Goal: Task Accomplishment & Management: Use online tool/utility

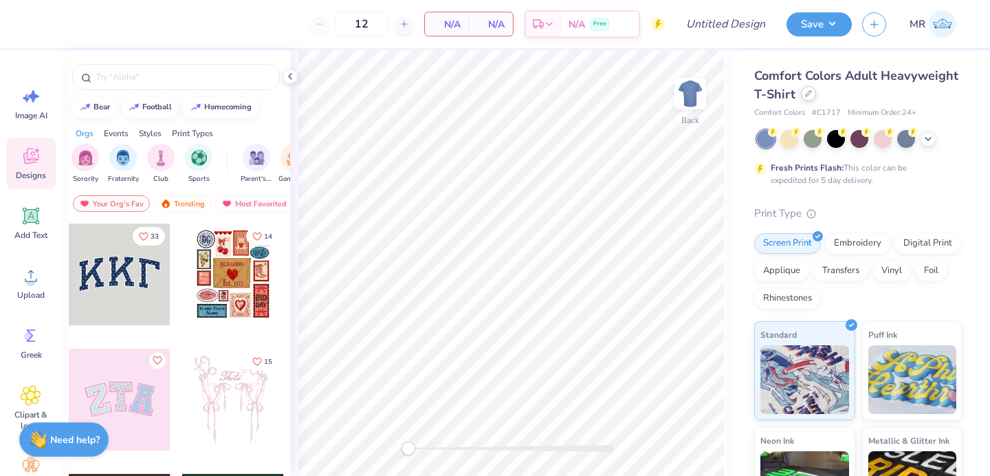
click at [811, 95] on icon at bounding box center [808, 93] width 7 height 7
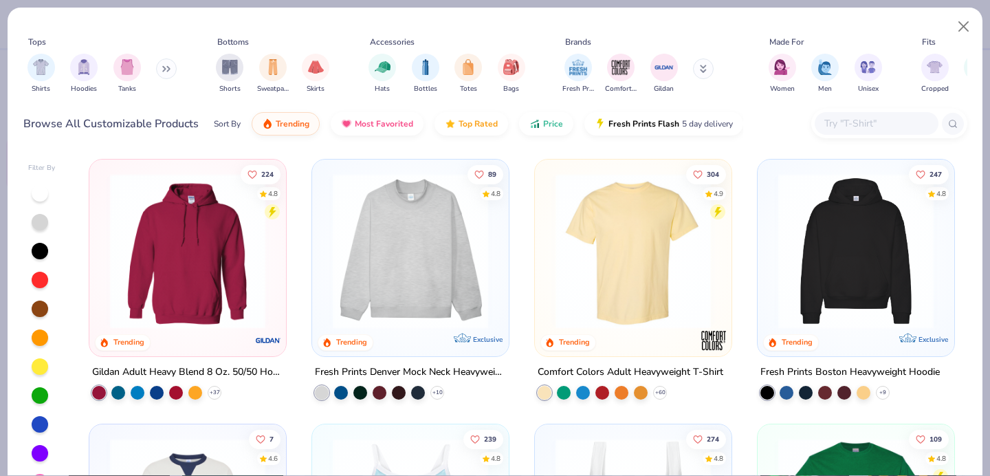
click at [833, 127] on input "text" at bounding box center [876, 123] width 106 height 16
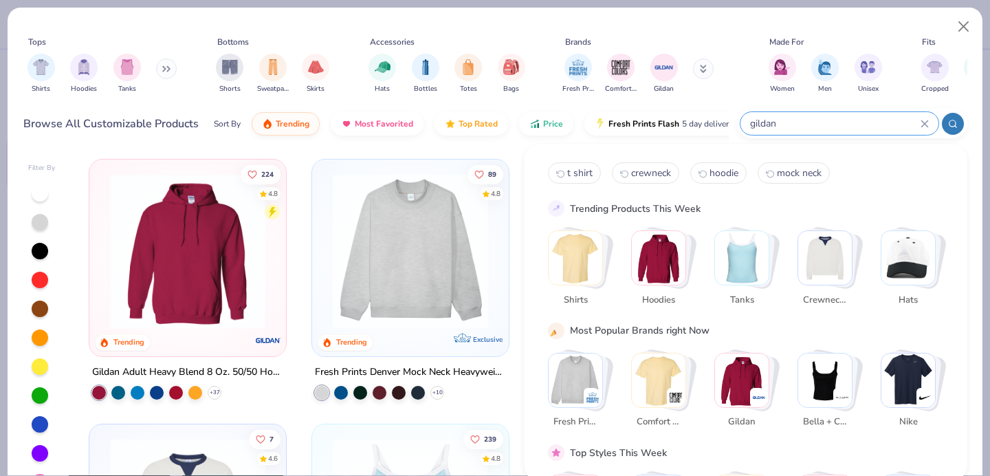
type input "gildan"
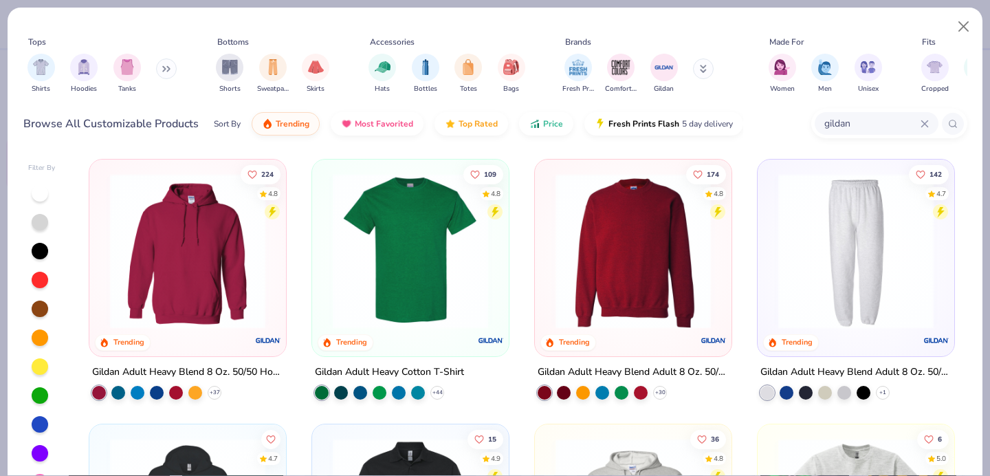
click at [639, 199] on img at bounding box center [633, 250] width 169 height 155
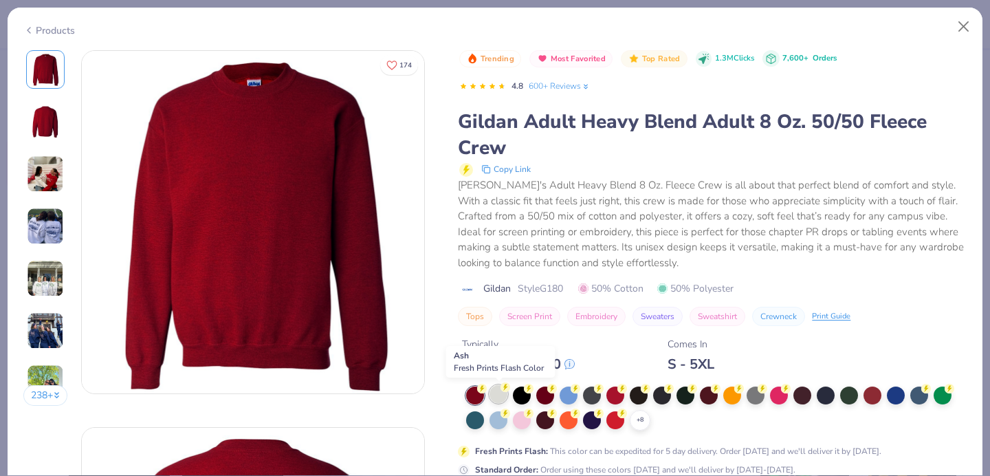
click at [503, 393] on div at bounding box center [498, 394] width 18 height 18
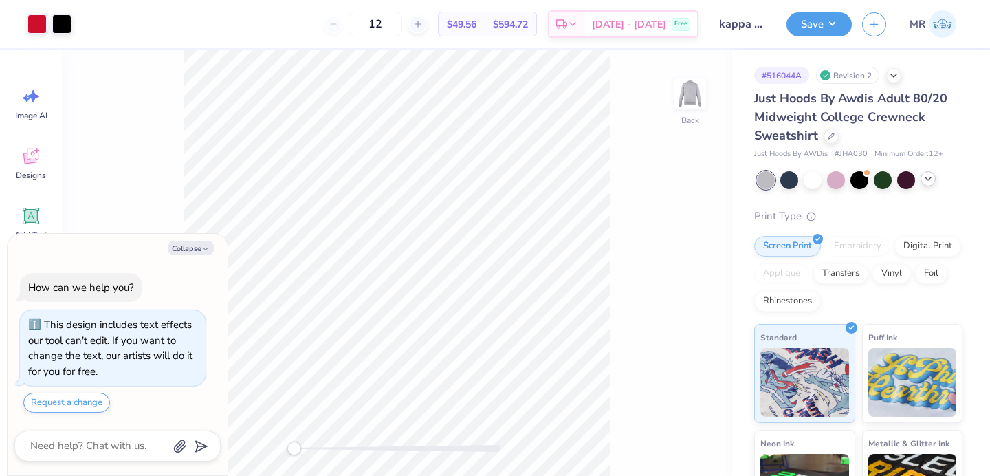
click at [929, 176] on icon at bounding box center [928, 178] width 11 height 11
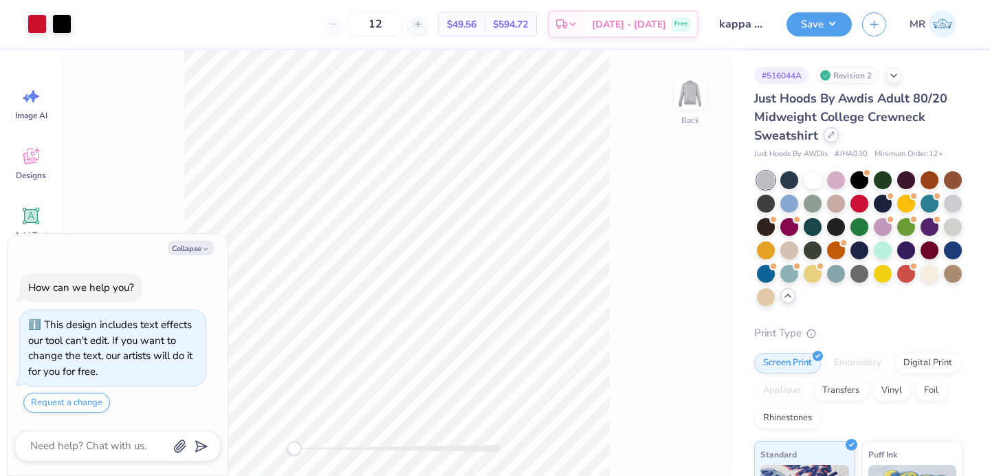
click at [831, 135] on icon at bounding box center [831, 134] width 7 height 7
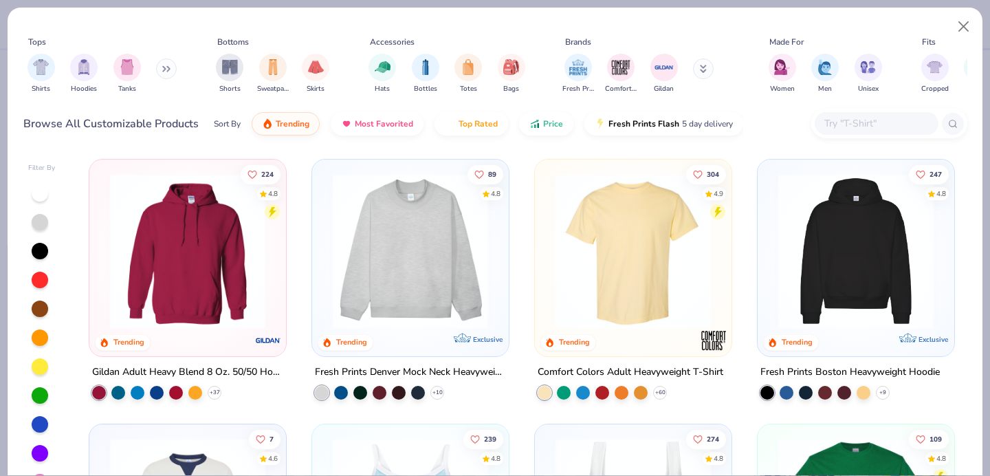
type textarea "x"
click at [847, 123] on input "text" at bounding box center [876, 123] width 106 height 16
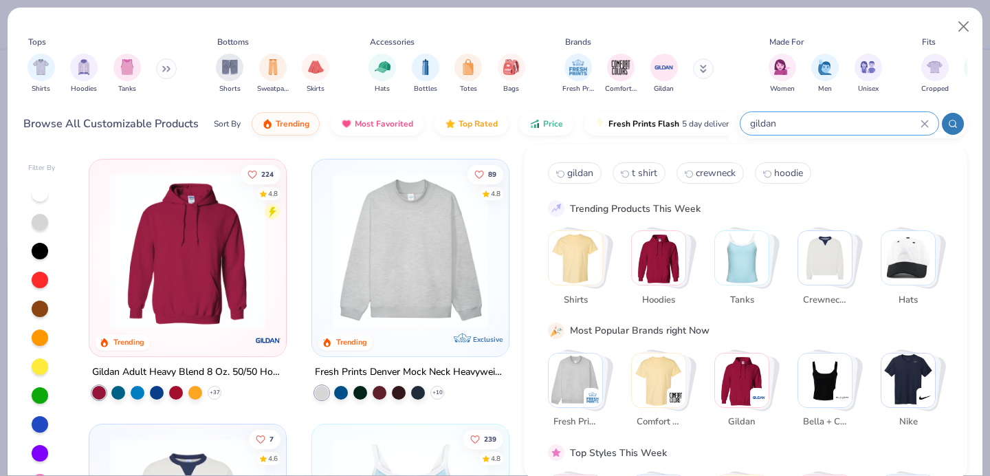
type input "gildan"
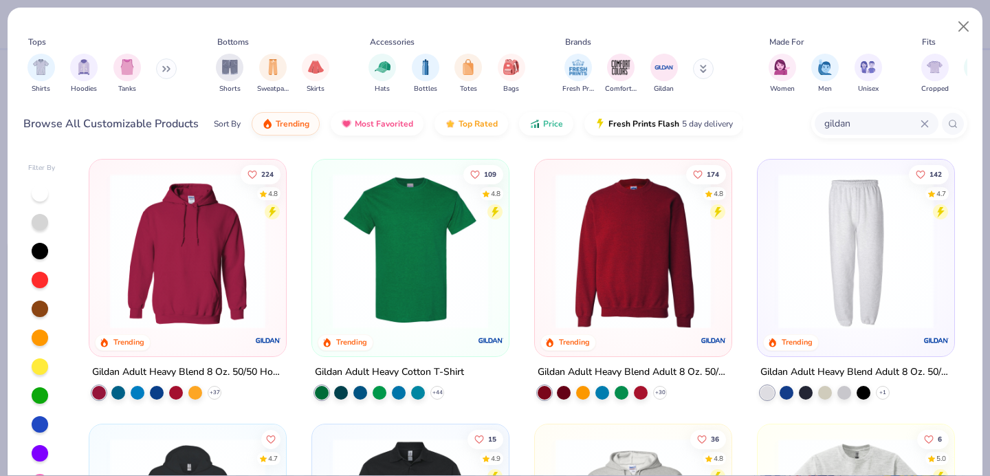
click at [634, 259] on img at bounding box center [633, 250] width 169 height 155
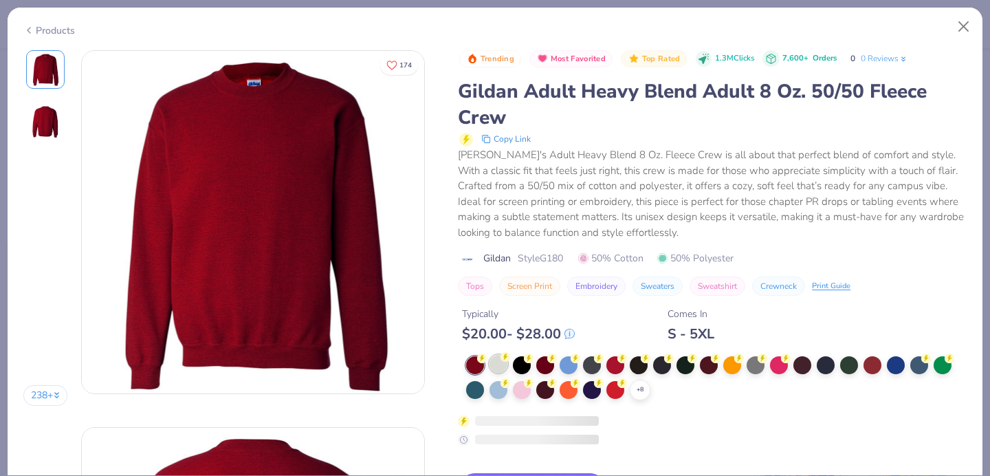
click at [500, 364] on div at bounding box center [498, 364] width 18 height 18
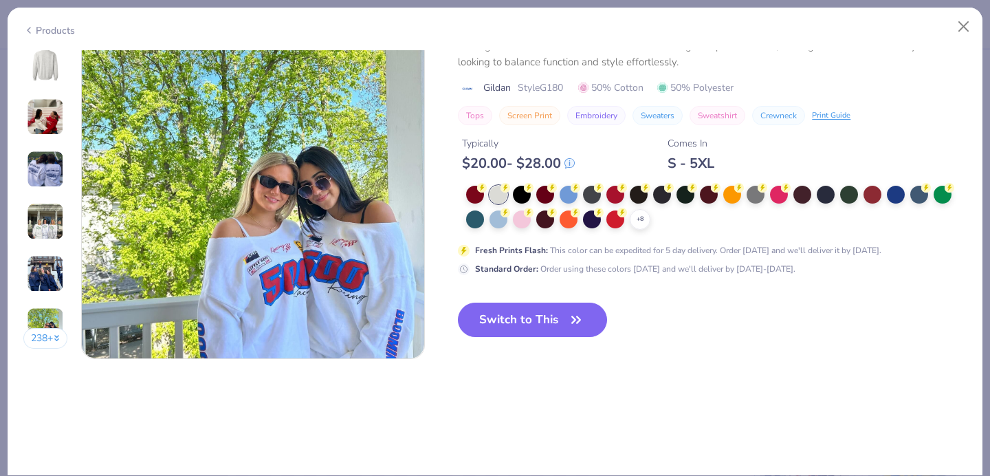
scroll to position [2294, 0]
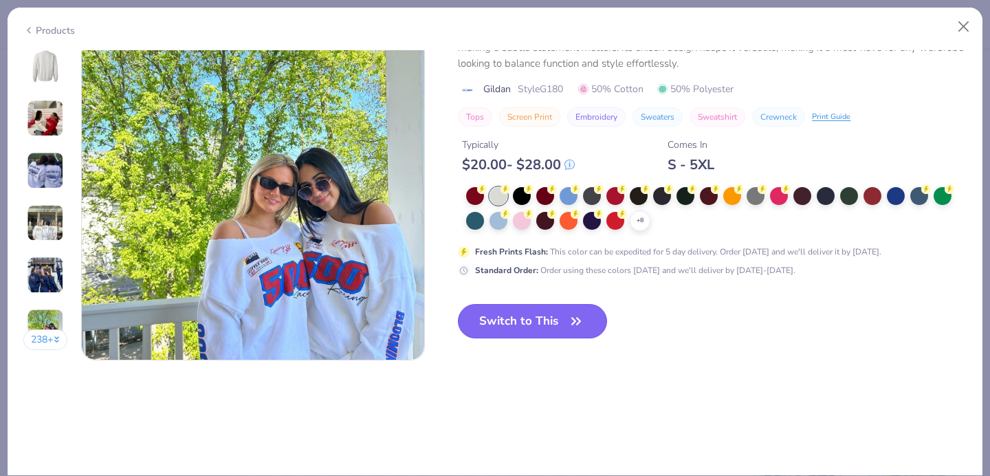
click at [531, 309] on button "Switch to This" at bounding box center [532, 321] width 149 height 34
click at [568, 320] on icon "button" at bounding box center [575, 320] width 19 height 19
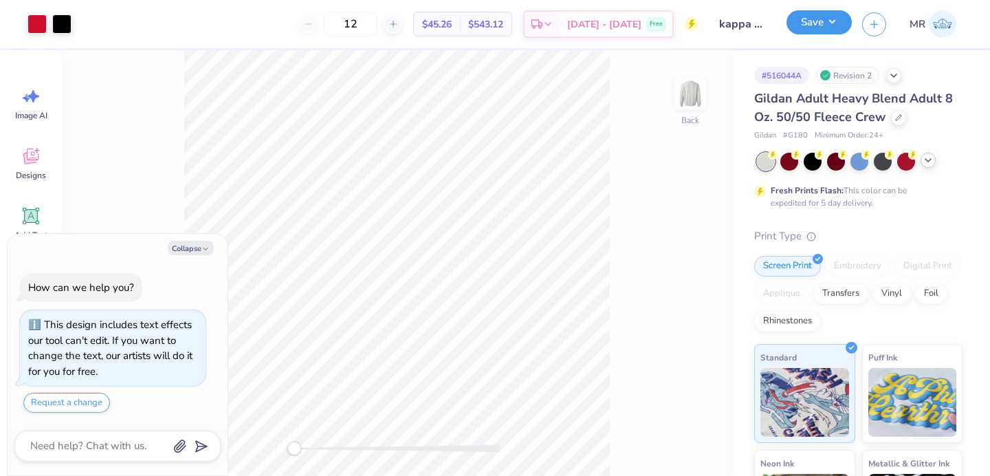
click at [834, 21] on button "Save" at bounding box center [818, 22] width 65 height 24
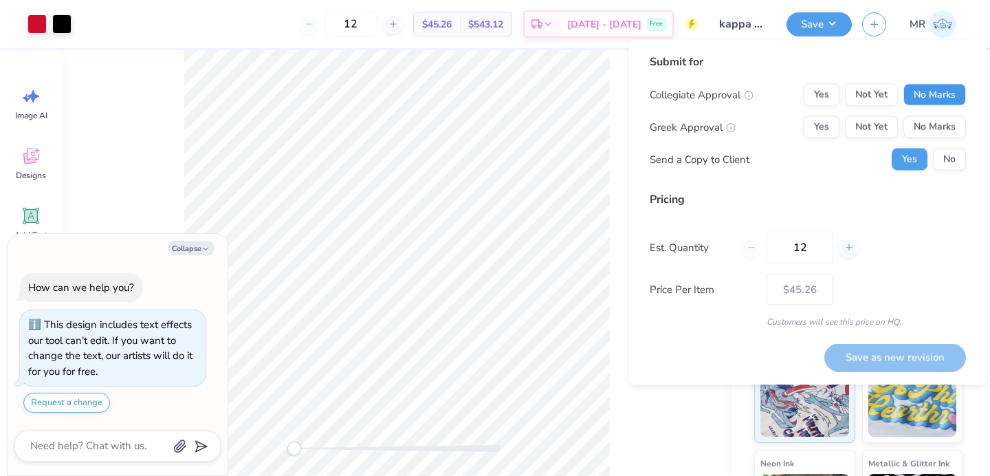
click at [941, 91] on button "No Marks" at bounding box center [934, 95] width 63 height 22
click at [828, 126] on button "Yes" at bounding box center [822, 127] width 36 height 22
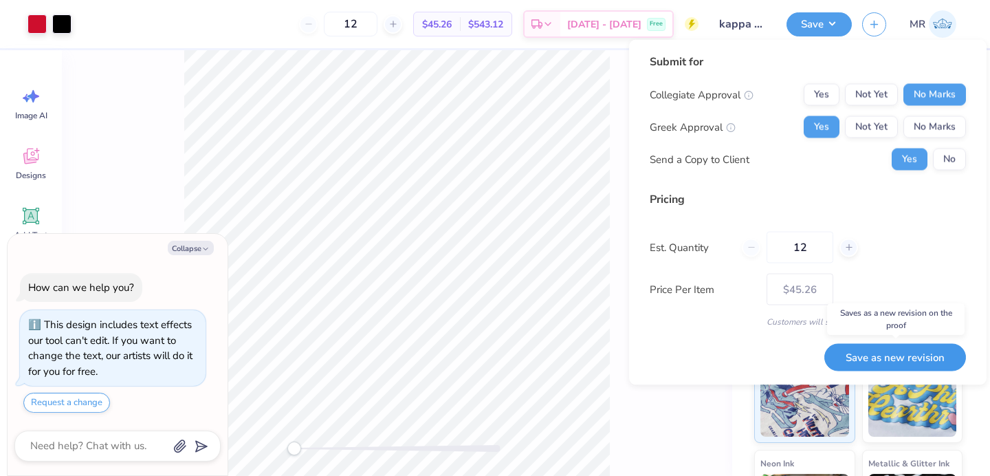
click at [897, 353] on button "Save as new revision" at bounding box center [895, 357] width 142 height 28
type textarea "x"
type input "– –"
type textarea "x"
type input "$45.26"
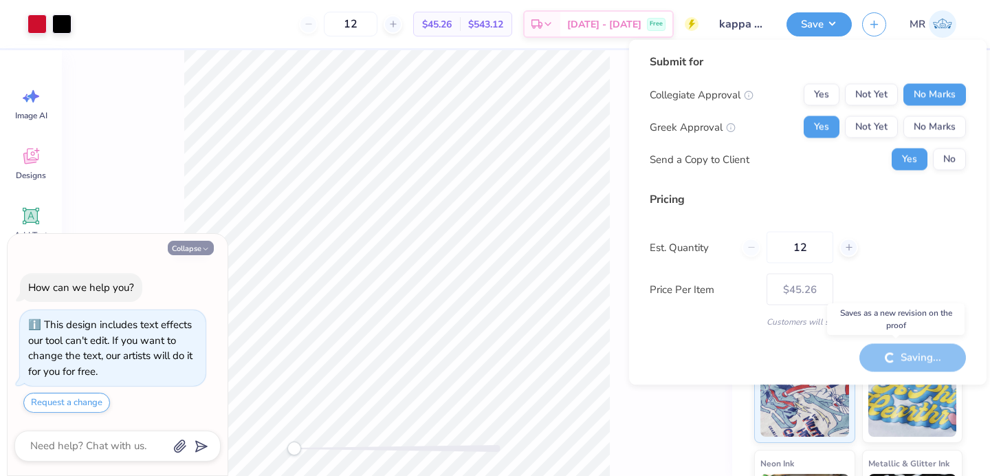
click at [202, 250] on icon "button" at bounding box center [205, 249] width 8 height 8
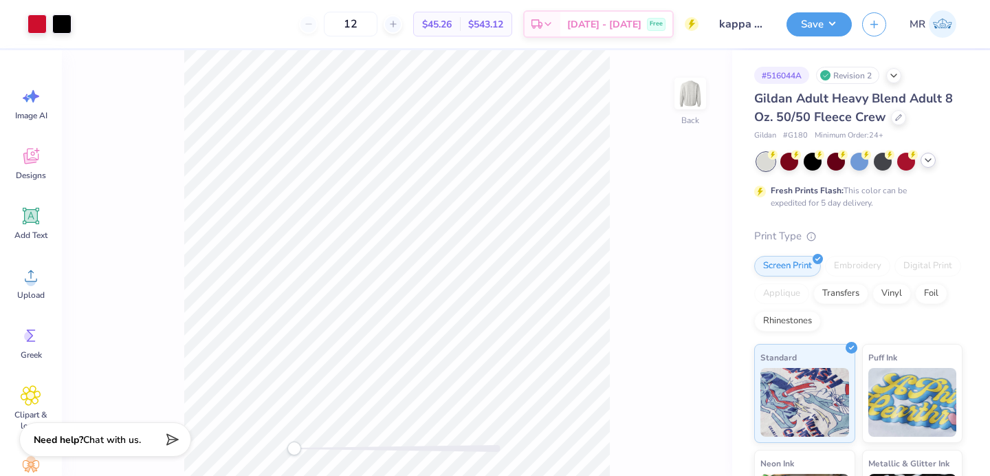
type textarea "x"
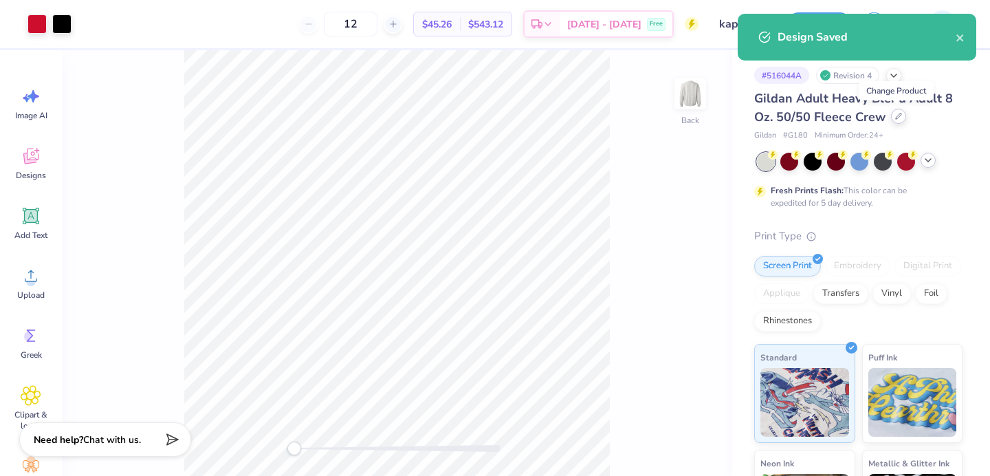
click at [895, 113] on icon at bounding box center [898, 116] width 7 height 7
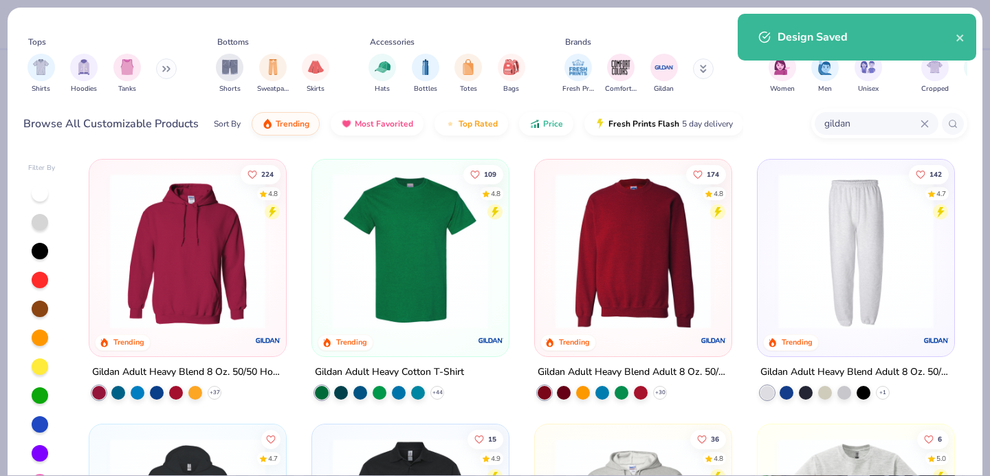
click at [852, 124] on input "gildan" at bounding box center [872, 123] width 98 height 16
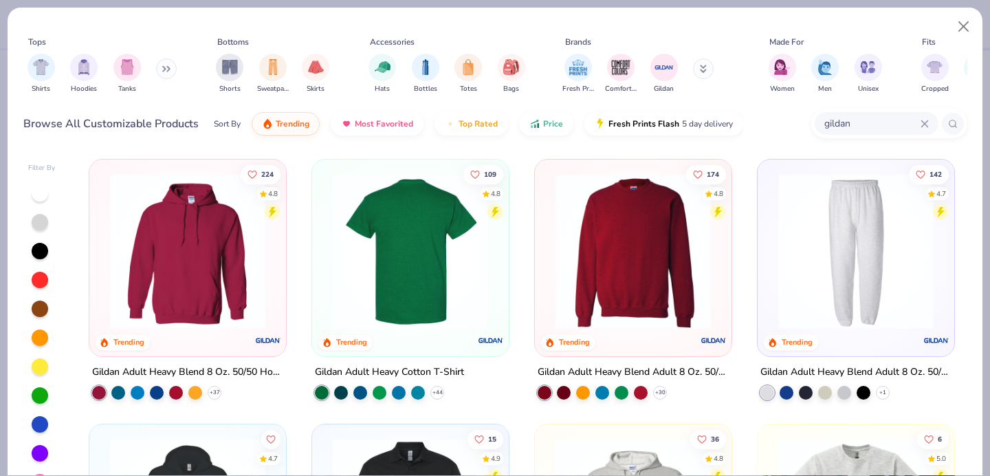
click at [426, 302] on img at bounding box center [410, 250] width 169 height 155
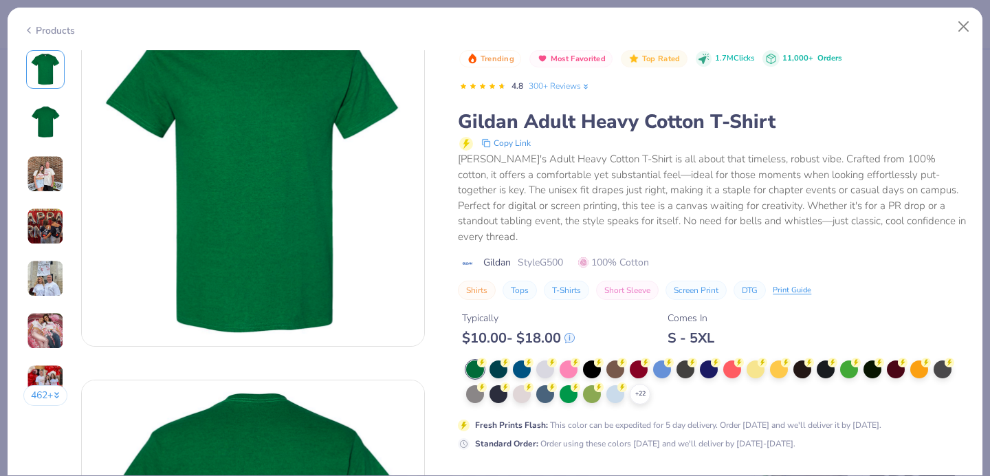
scroll to position [46, 0]
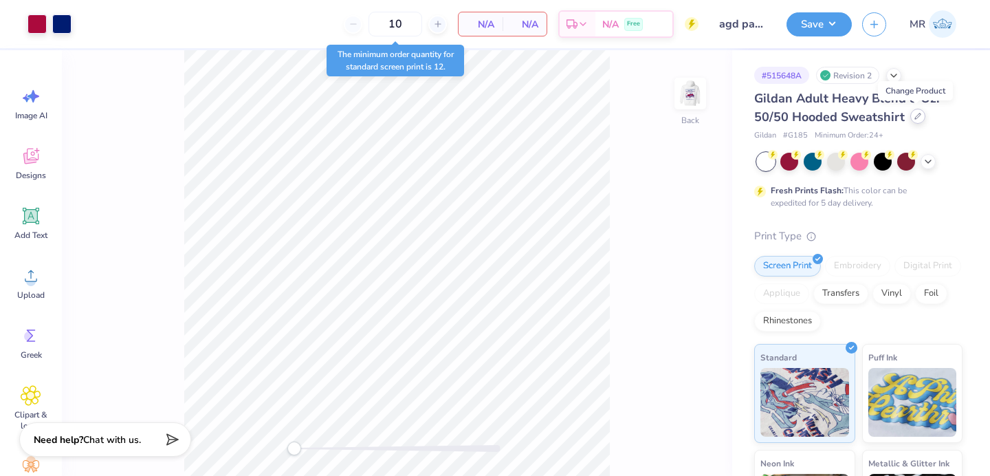
click at [916, 119] on icon at bounding box center [917, 116] width 7 height 7
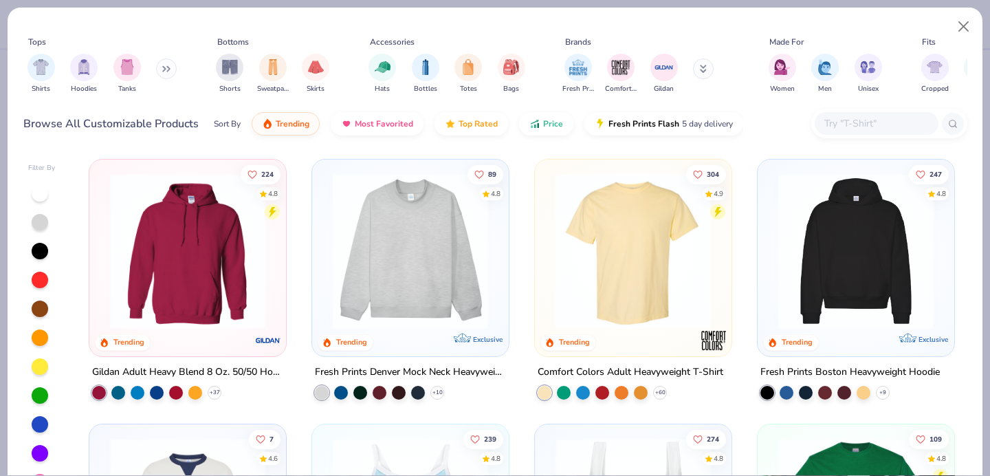
click at [840, 129] on input "text" at bounding box center [876, 123] width 106 height 16
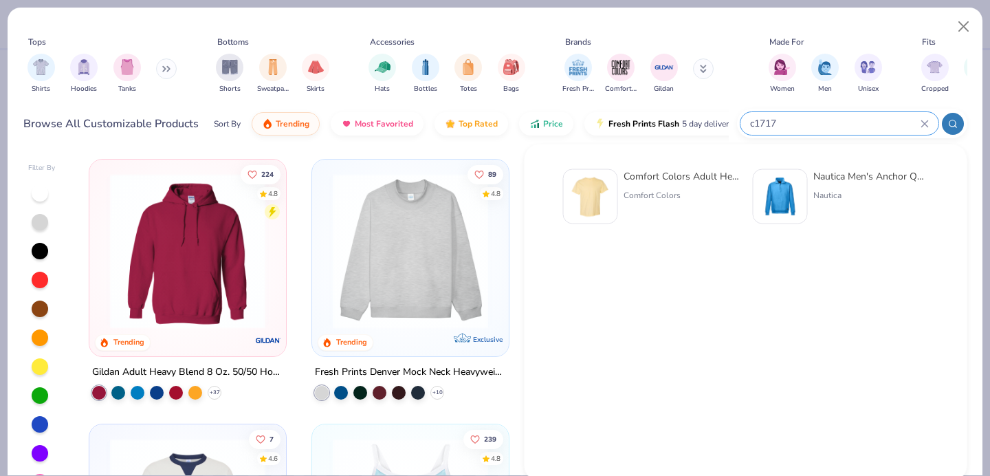
type input "c1717"
click at [692, 184] on div "Comfort Colors Adult Heavyweight T-Shirt Comfort Colors" at bounding box center [681, 196] width 115 height 55
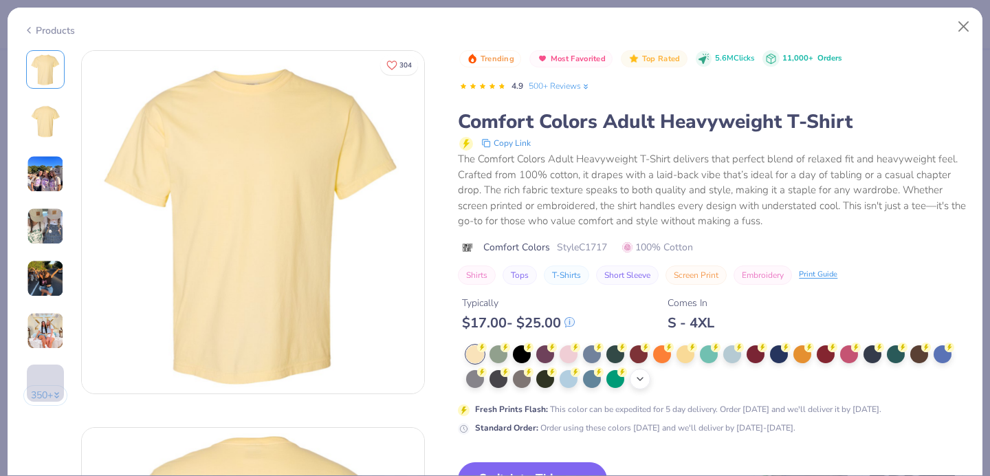
click at [641, 379] on polyline at bounding box center [639, 378] width 5 height 3
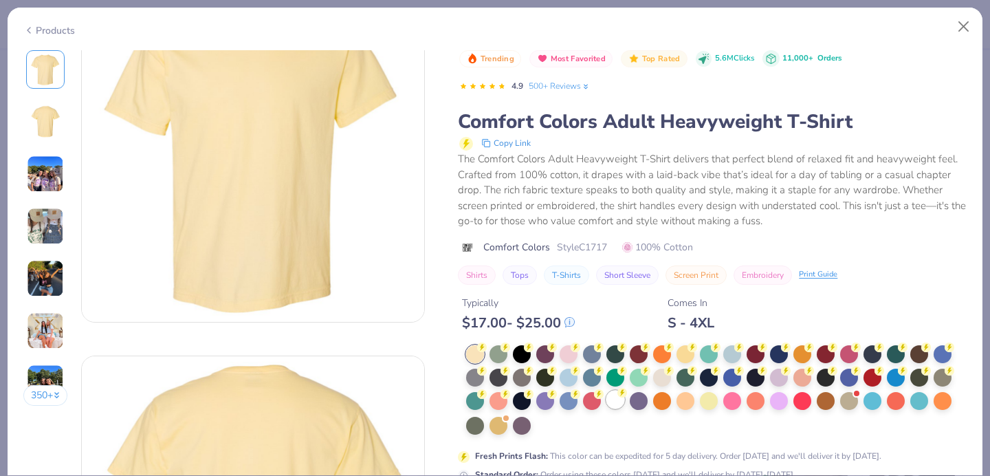
scroll to position [77, 0]
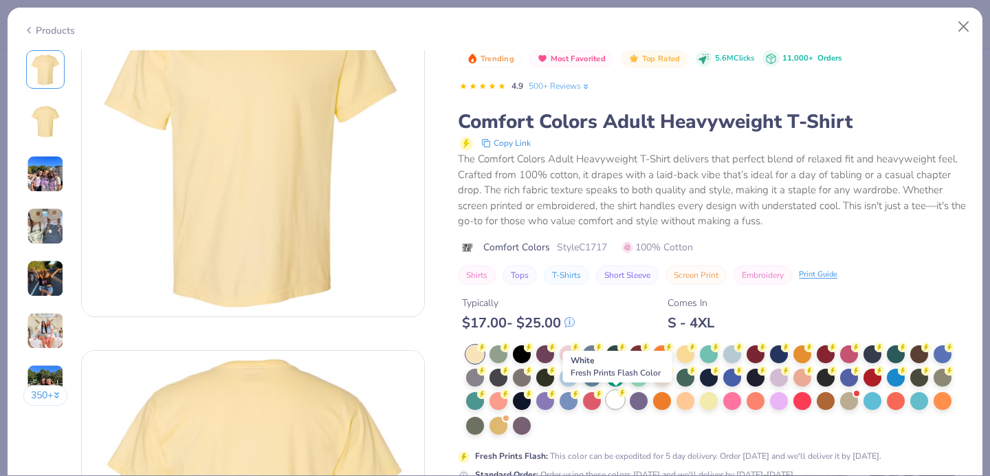
click at [617, 401] on div at bounding box center [615, 399] width 18 height 18
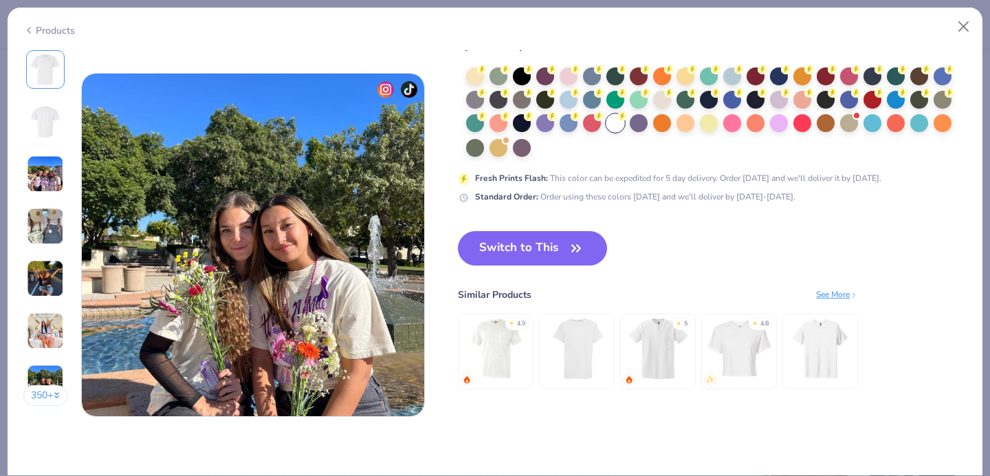
scroll to position [2291, 0]
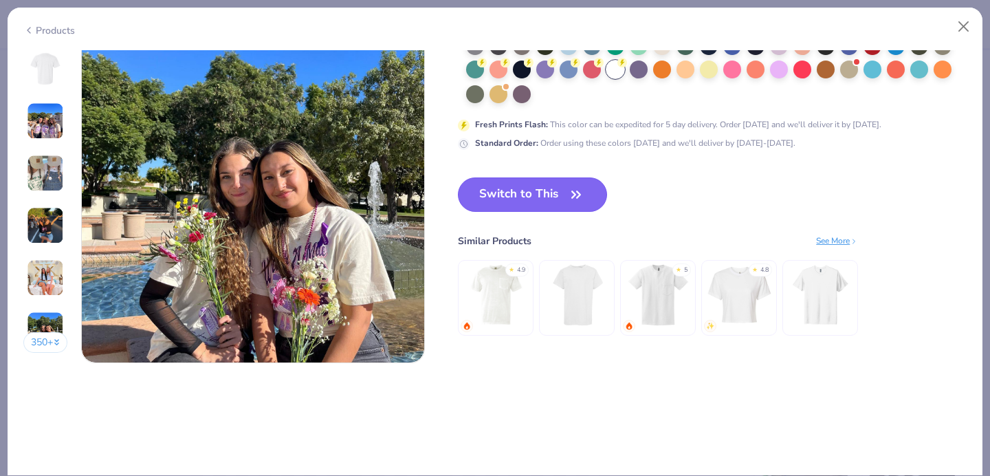
drag, startPoint x: 545, startPoint y: 195, endPoint x: 529, endPoint y: 195, distance: 15.8
click at [545, 196] on button "Switch to This" at bounding box center [532, 194] width 149 height 34
click at [529, 195] on button "Switch to This" at bounding box center [532, 194] width 149 height 34
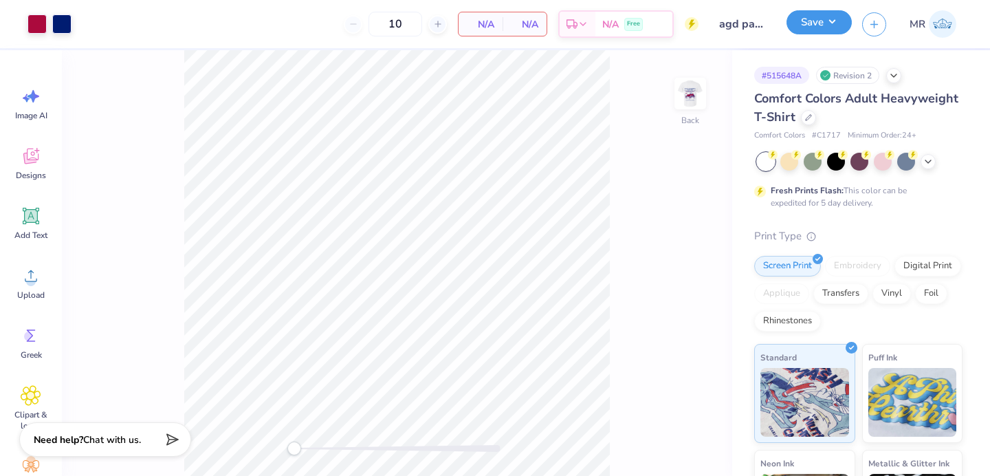
click at [821, 28] on button "Save" at bounding box center [818, 22] width 65 height 24
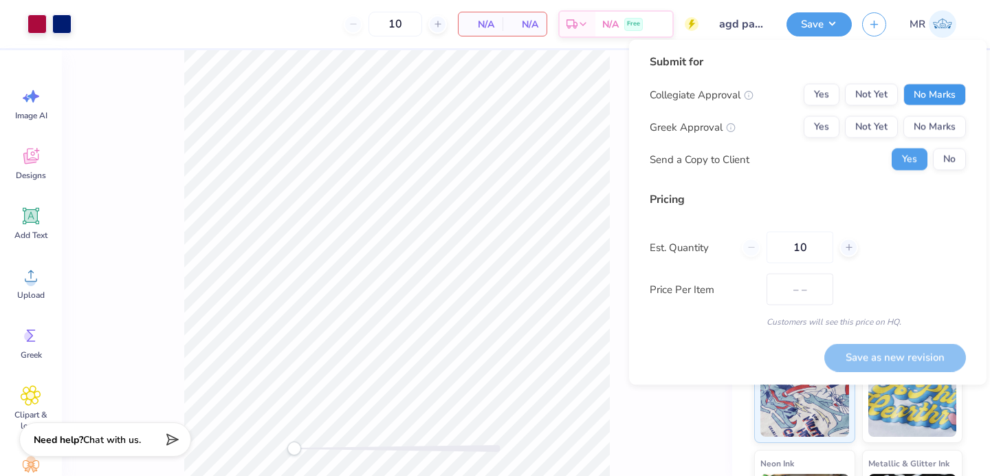
click at [938, 98] on button "No Marks" at bounding box center [934, 95] width 63 height 22
click at [835, 120] on button "Yes" at bounding box center [822, 127] width 36 height 22
click at [879, 358] on button "Save as new revision" at bounding box center [895, 357] width 142 height 28
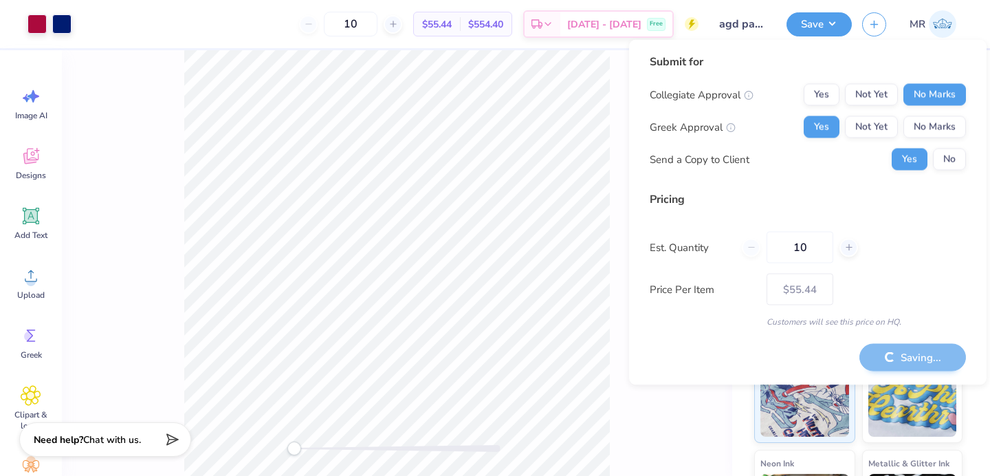
type input "$55.44"
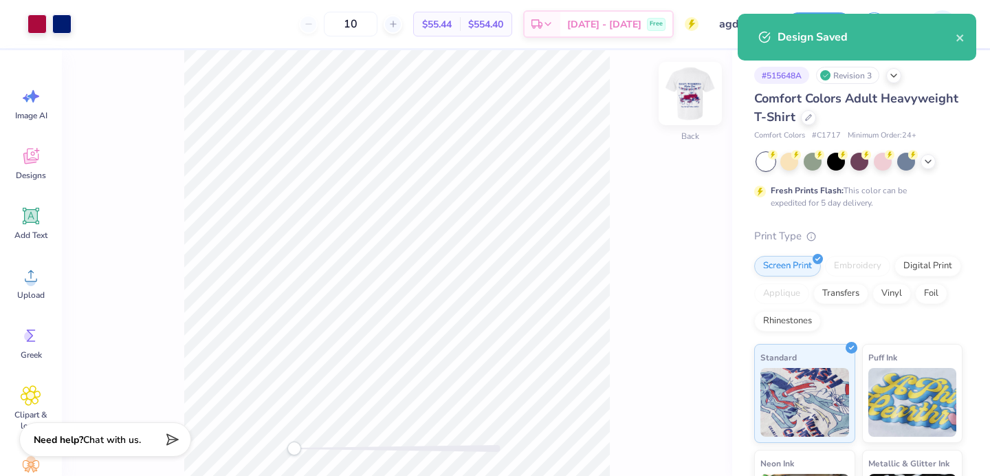
click at [690, 92] on img at bounding box center [690, 93] width 55 height 55
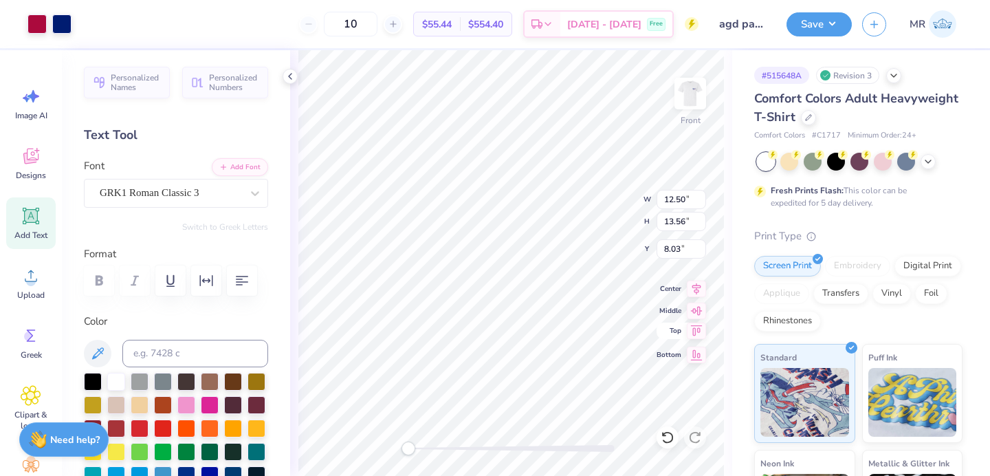
click at [697, 329] on icon at bounding box center [696, 330] width 19 height 16
type input "0.50"
click at [693, 109] on img at bounding box center [690, 93] width 55 height 55
click at [696, 342] on icon at bounding box center [696, 341] width 19 height 16
type input "0.50"
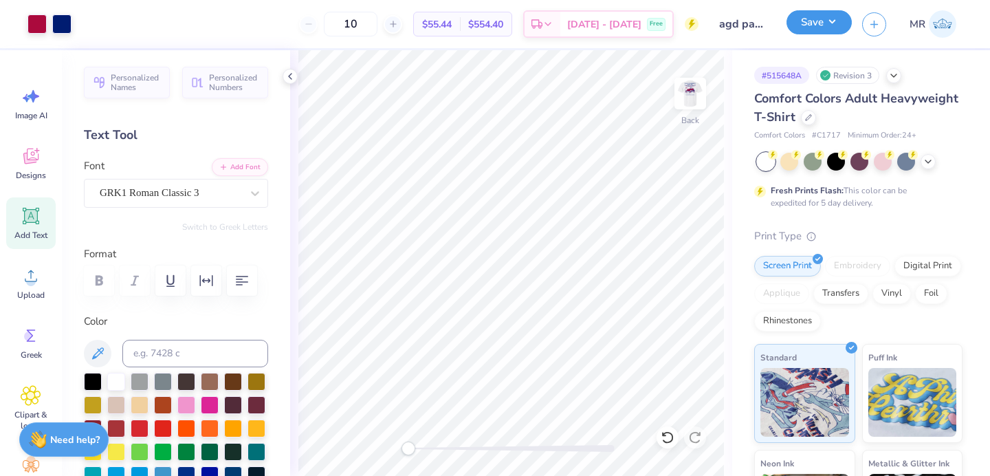
click at [834, 25] on button "Save" at bounding box center [818, 22] width 65 height 24
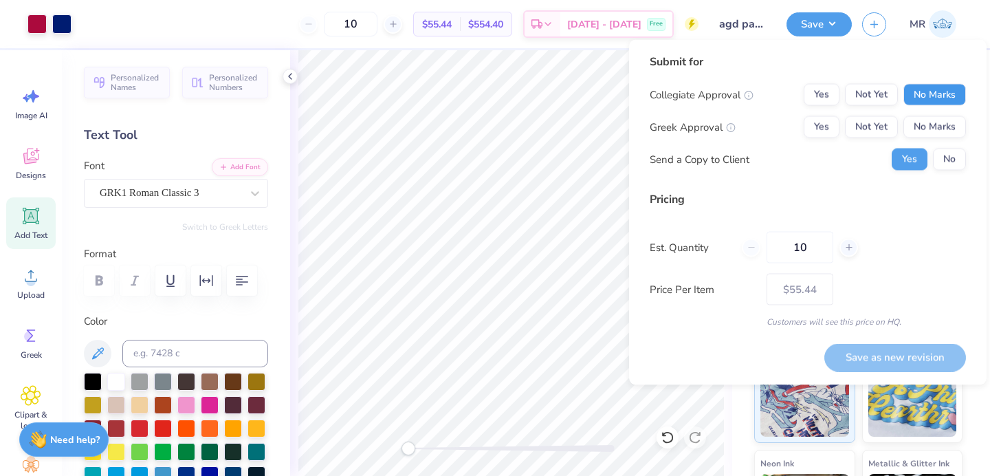
click at [942, 100] on button "No Marks" at bounding box center [934, 95] width 63 height 22
click at [824, 127] on button "Yes" at bounding box center [822, 127] width 36 height 22
click at [874, 362] on button "Save as new revision" at bounding box center [895, 357] width 142 height 28
type input "$55.44"
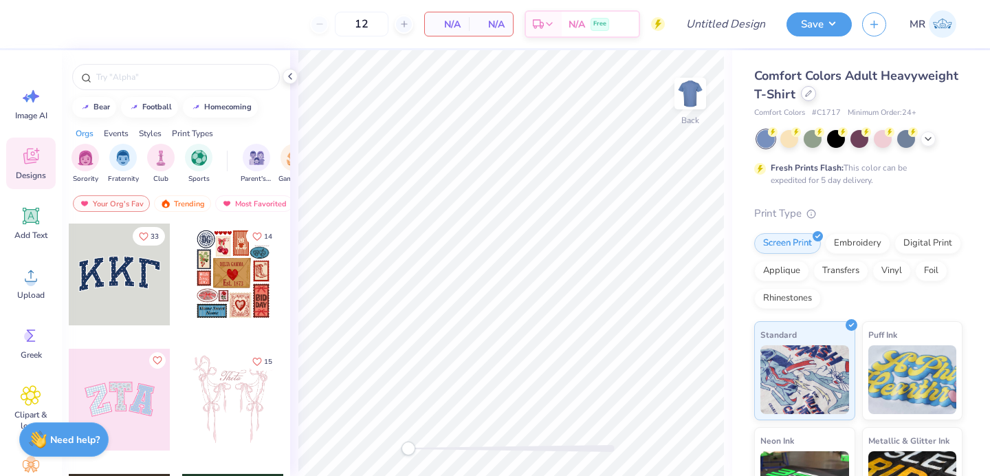
click at [808, 96] on icon at bounding box center [808, 93] width 7 height 7
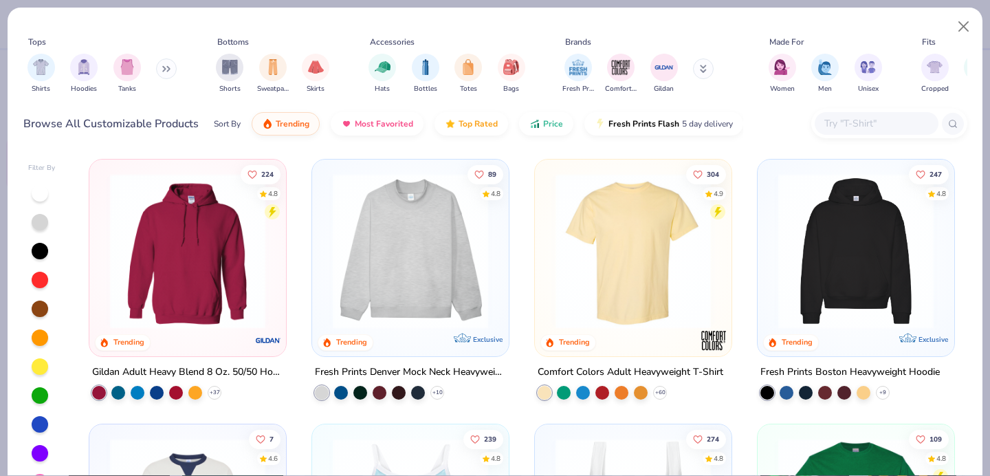
click at [863, 128] on input "text" at bounding box center [876, 123] width 106 height 16
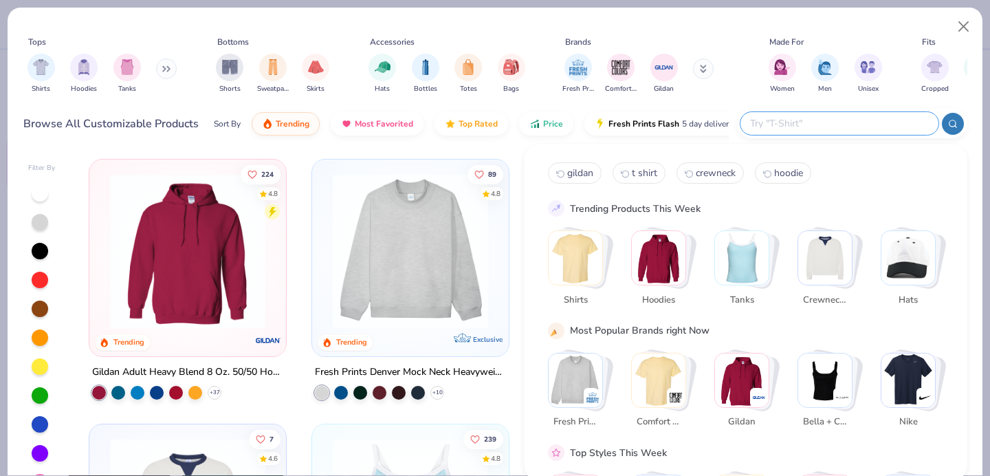
type input "f"
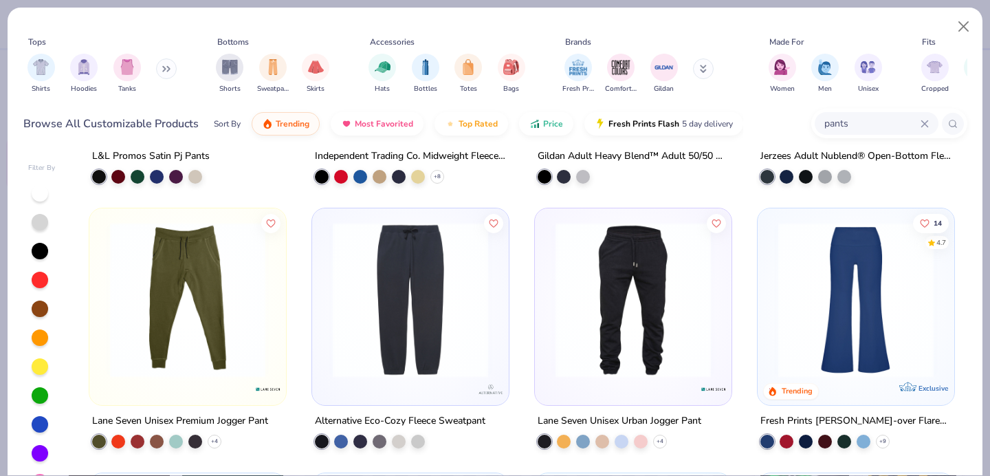
scroll to position [225, 0]
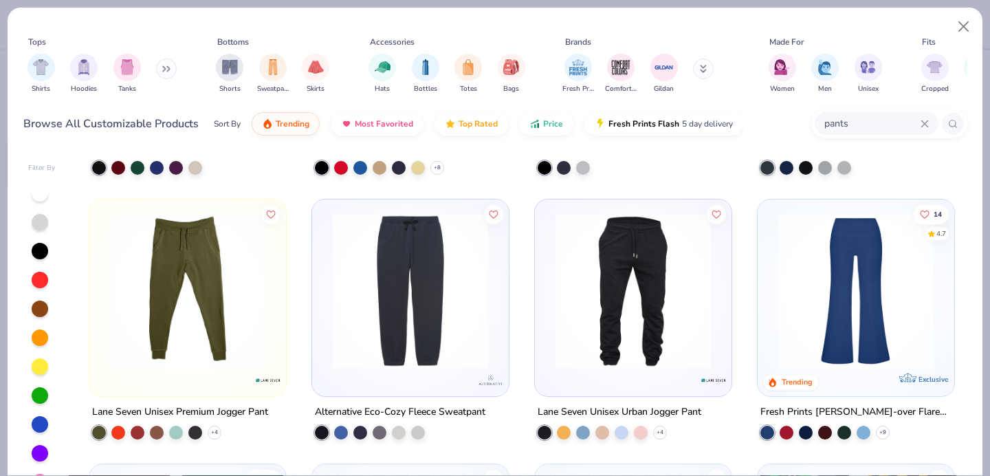
click at [798, 292] on img at bounding box center [855, 290] width 169 height 155
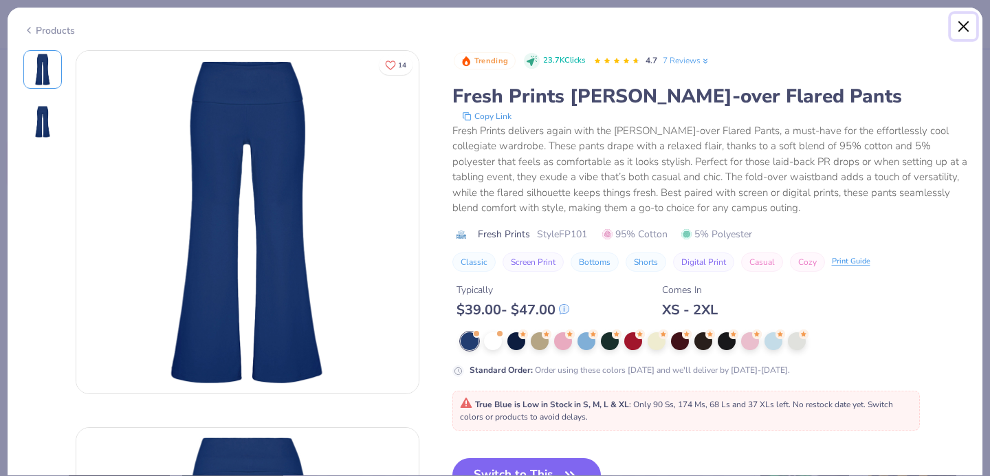
click at [965, 21] on button "Close" at bounding box center [964, 27] width 26 height 26
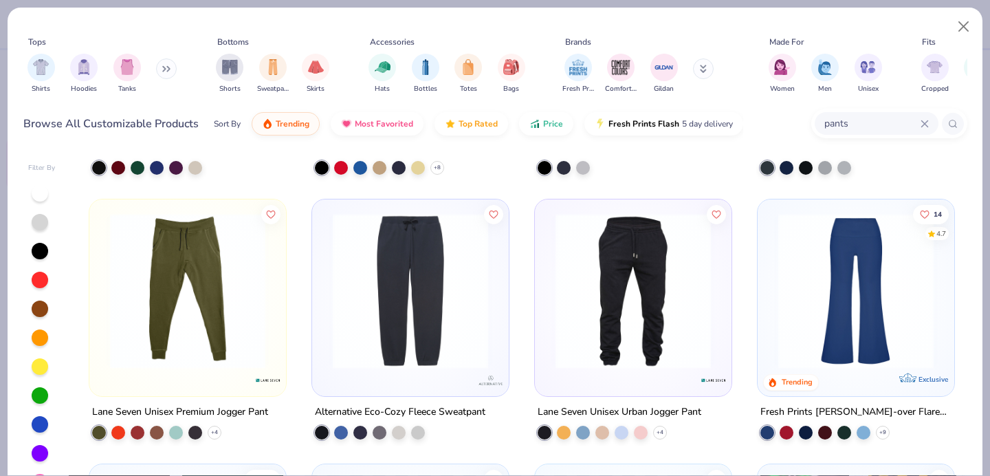
click at [866, 116] on input "pants" at bounding box center [872, 123] width 98 height 16
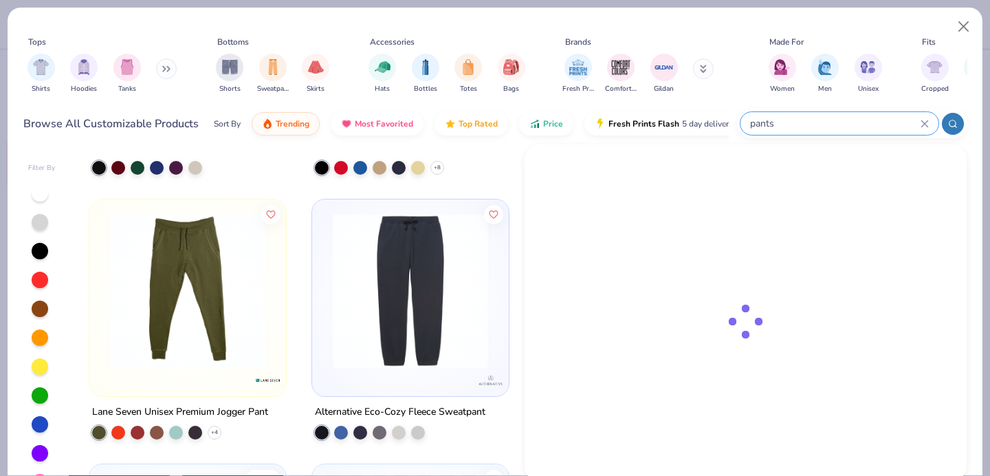
click at [866, 116] on input "pants" at bounding box center [835, 123] width 172 height 16
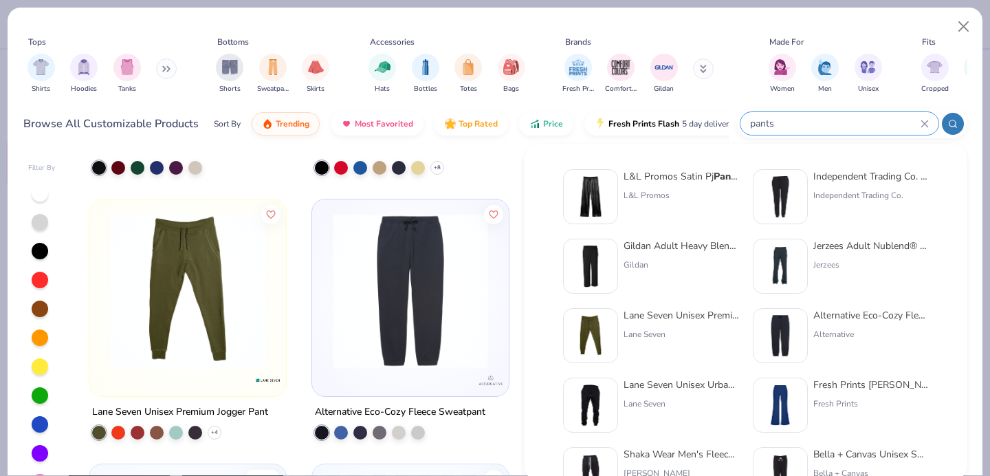
click at [866, 116] on input "pants" at bounding box center [835, 123] width 172 height 16
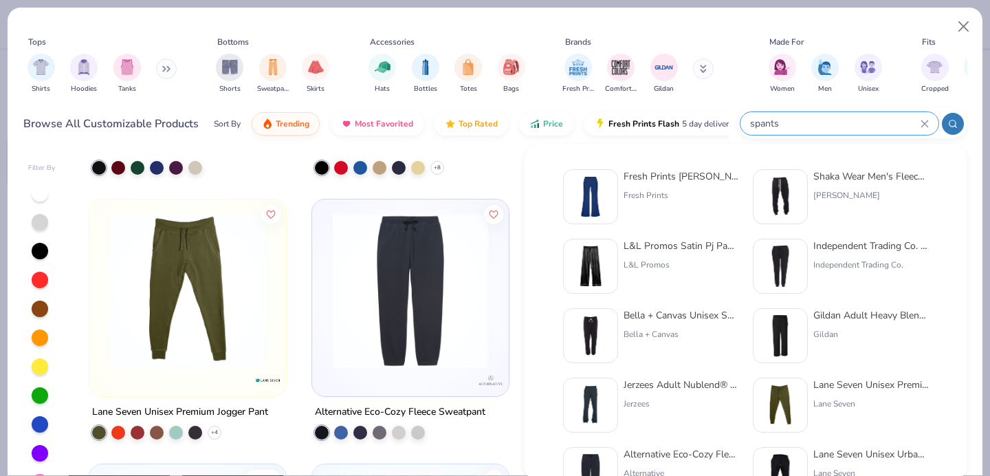
click at [869, 118] on input "spants" at bounding box center [835, 123] width 172 height 16
click at [925, 123] on icon at bounding box center [925, 124] width 8 height 8
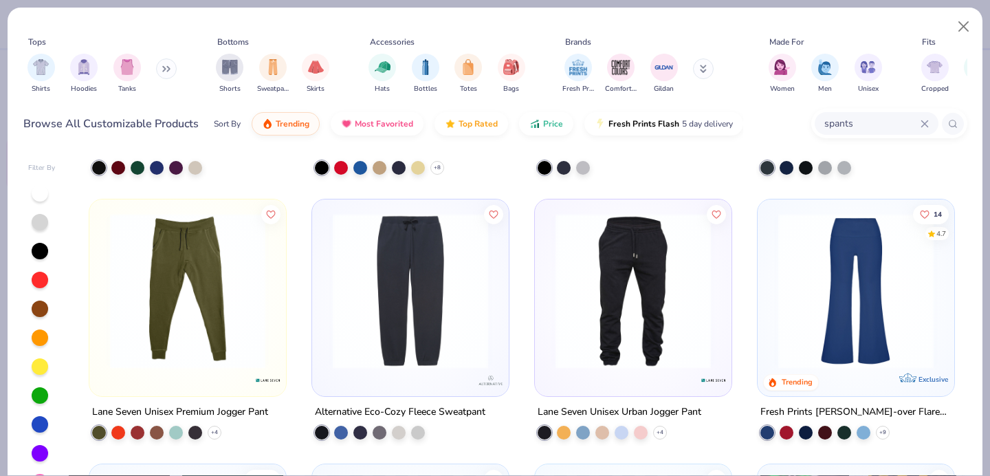
type input "sspants"
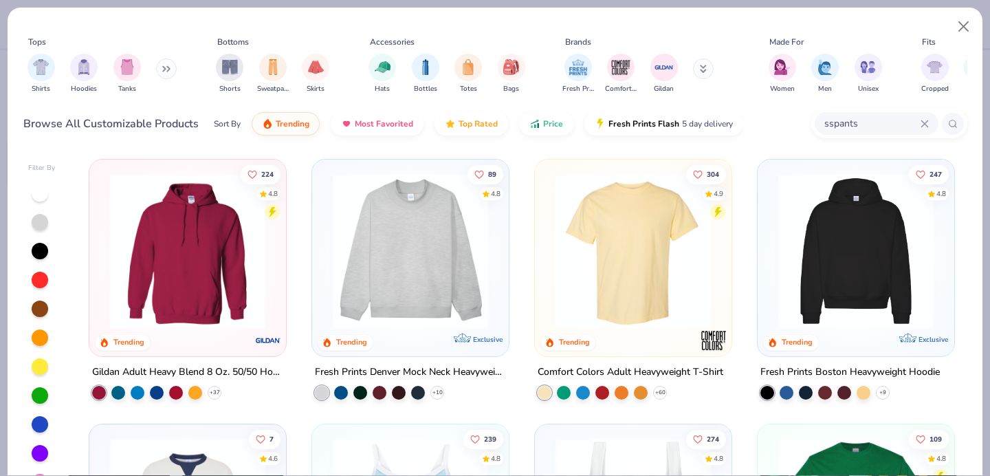
click at [925, 122] on icon at bounding box center [924, 123] width 6 height 6
click at [905, 124] on input "text" at bounding box center [876, 123] width 106 height 16
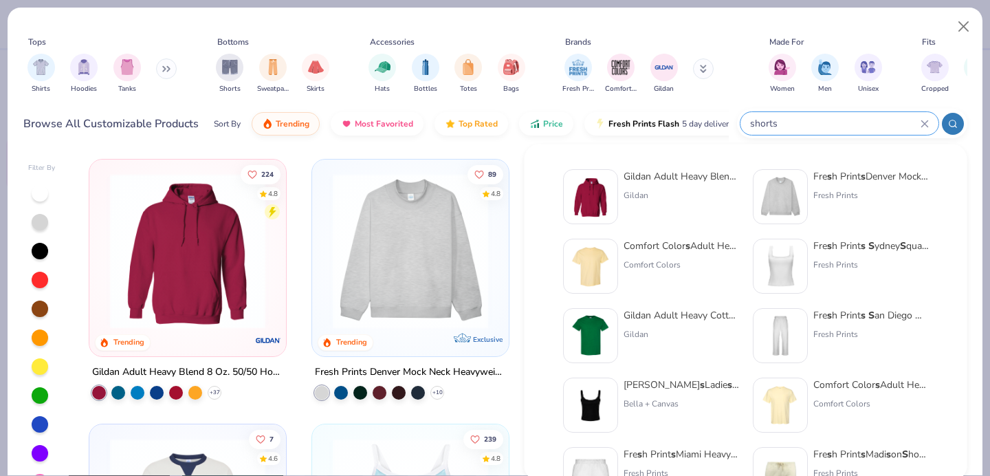
type input "shorts"
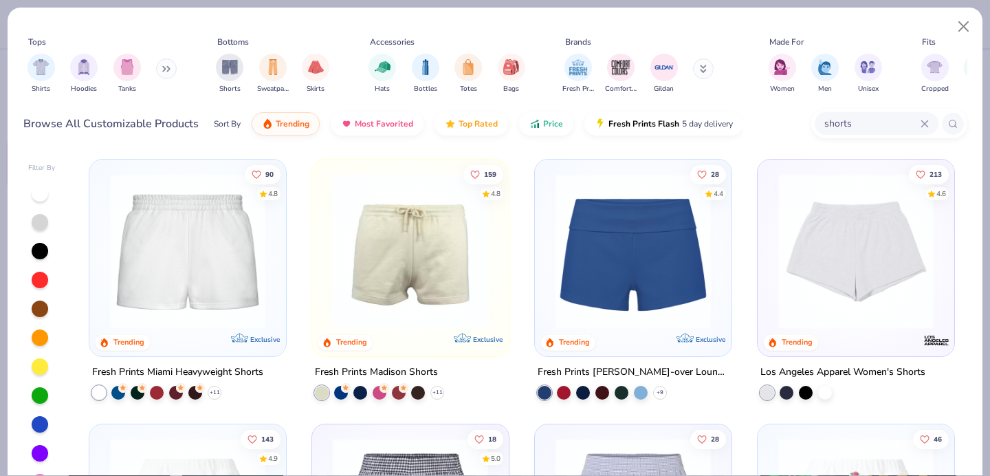
click at [704, 225] on img at bounding box center [633, 250] width 169 height 155
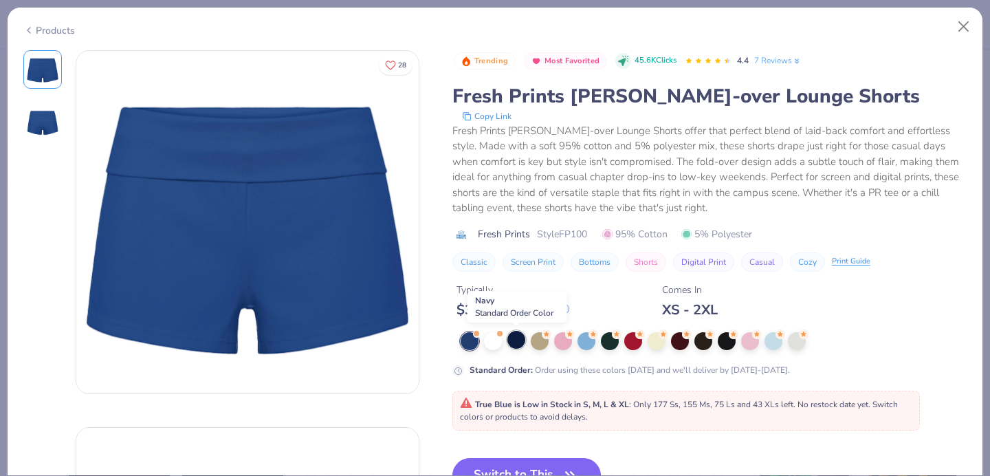
click at [518, 342] on div at bounding box center [516, 340] width 18 height 18
